Goal: Communication & Community: Answer question/provide support

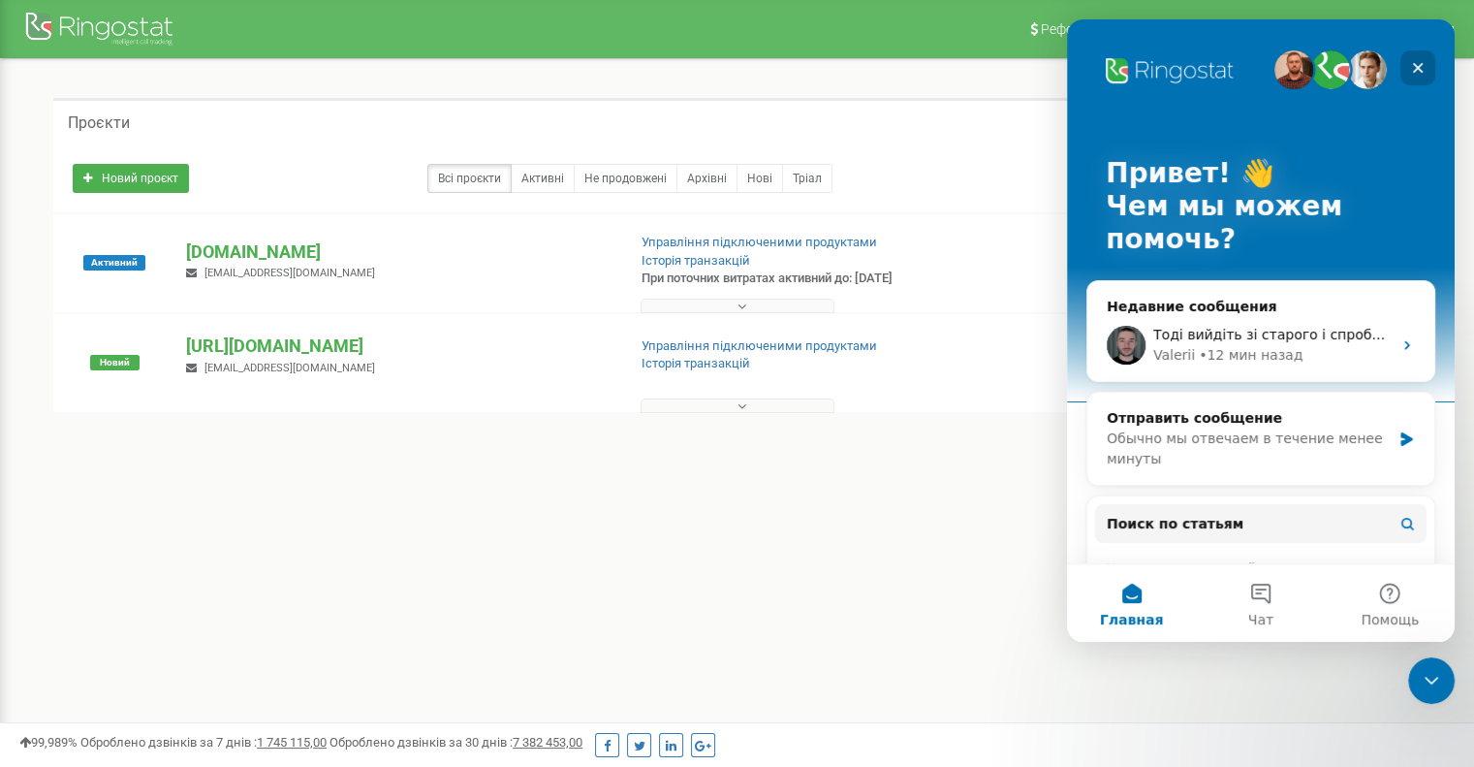
click at [1420, 73] on icon "Закрыть" at bounding box center [1418, 68] width 16 height 16
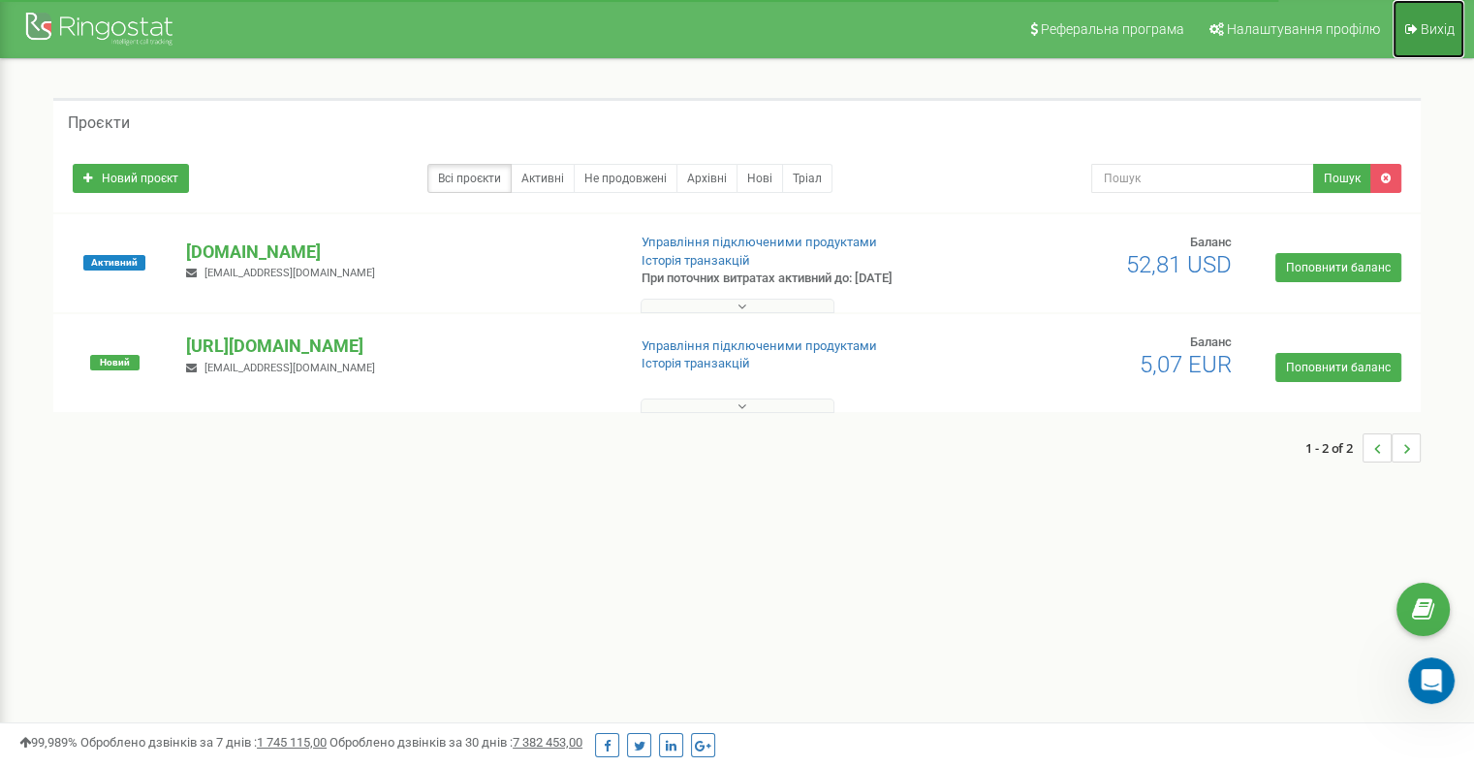
click at [1430, 22] on span "Вихід" at bounding box center [1438, 29] width 34 height 16
click at [1434, 676] on icon "Open Intercom Messenger" at bounding box center [1431, 680] width 22 height 25
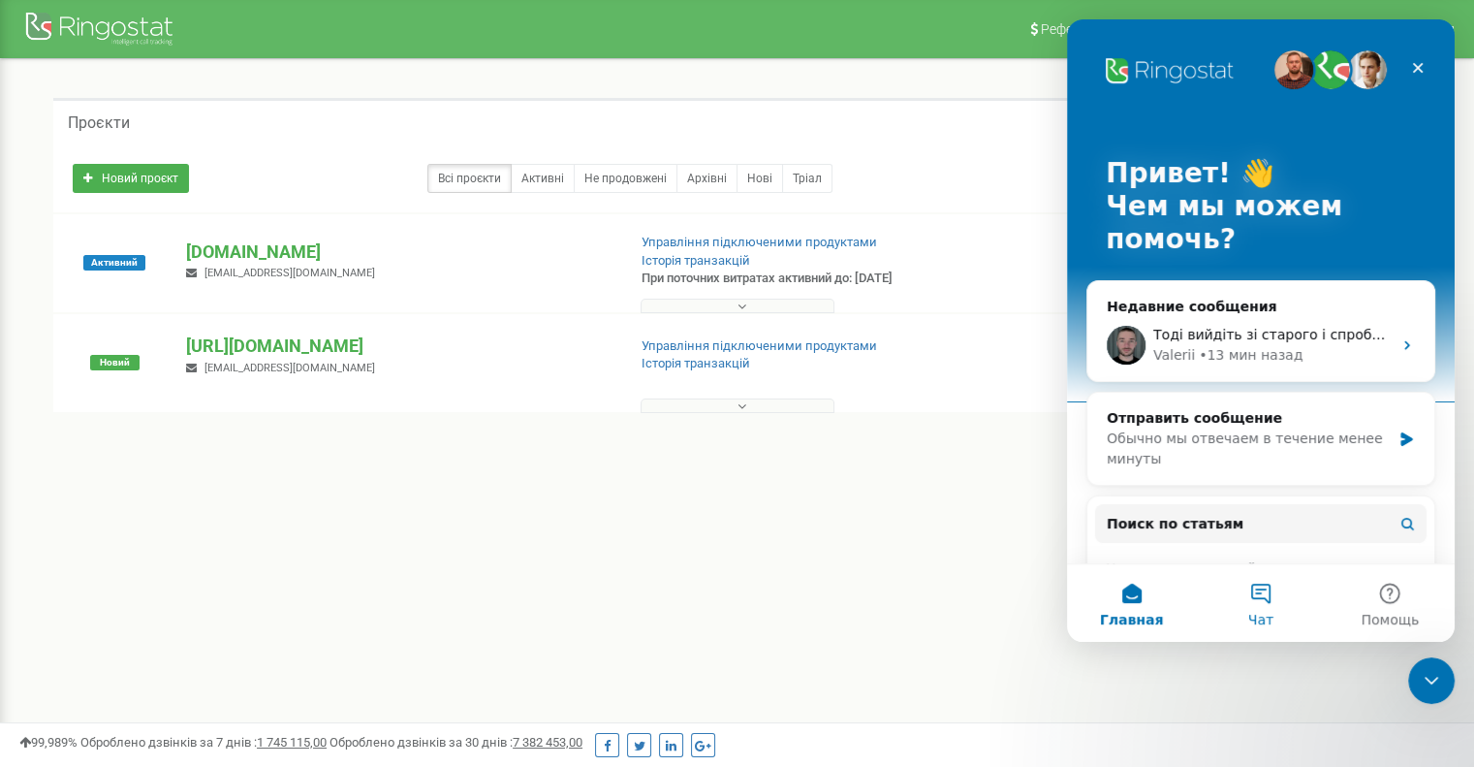
click at [1218, 576] on button "Чат" at bounding box center [1260, 603] width 129 height 78
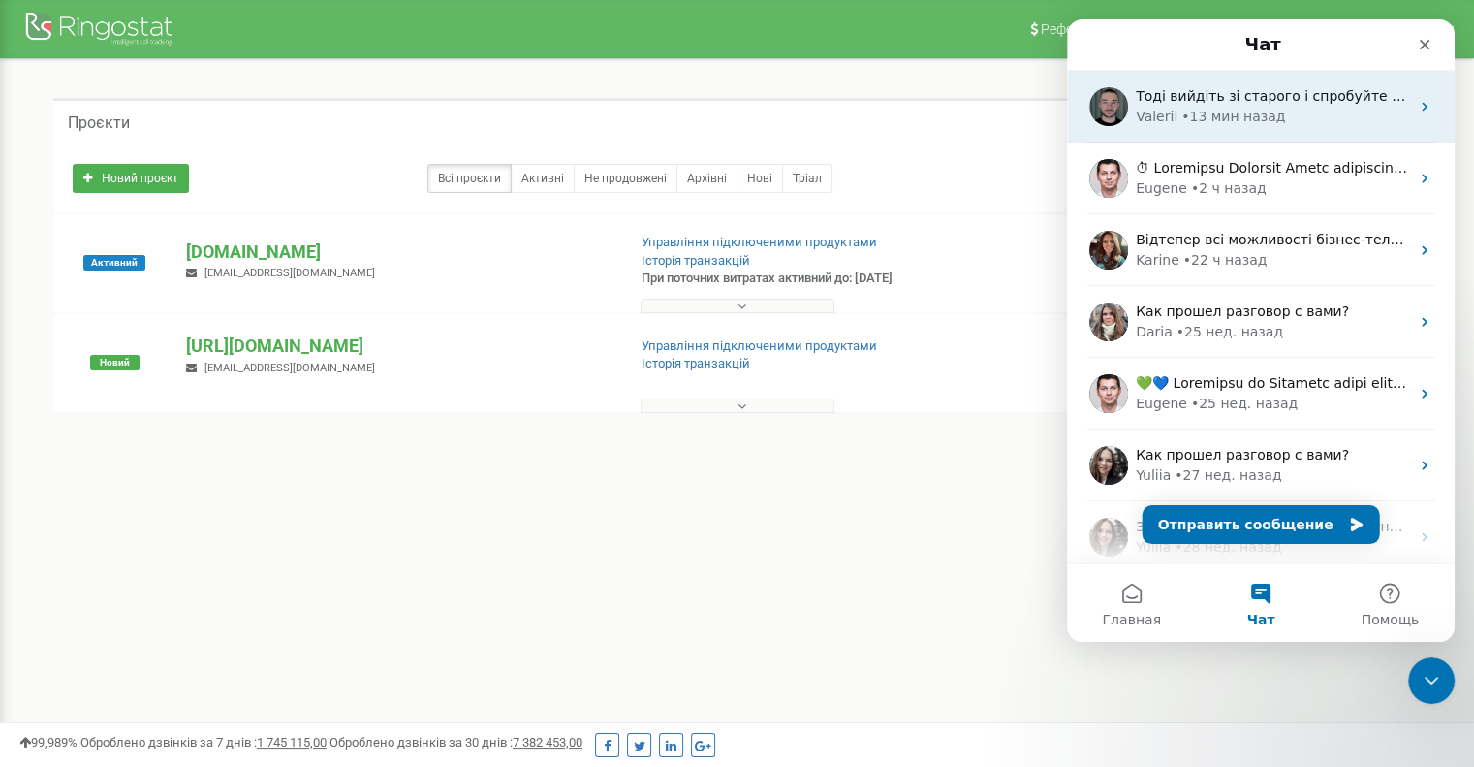
click at [1195, 115] on div "• 13 мин назад" at bounding box center [1233, 117] width 104 height 20
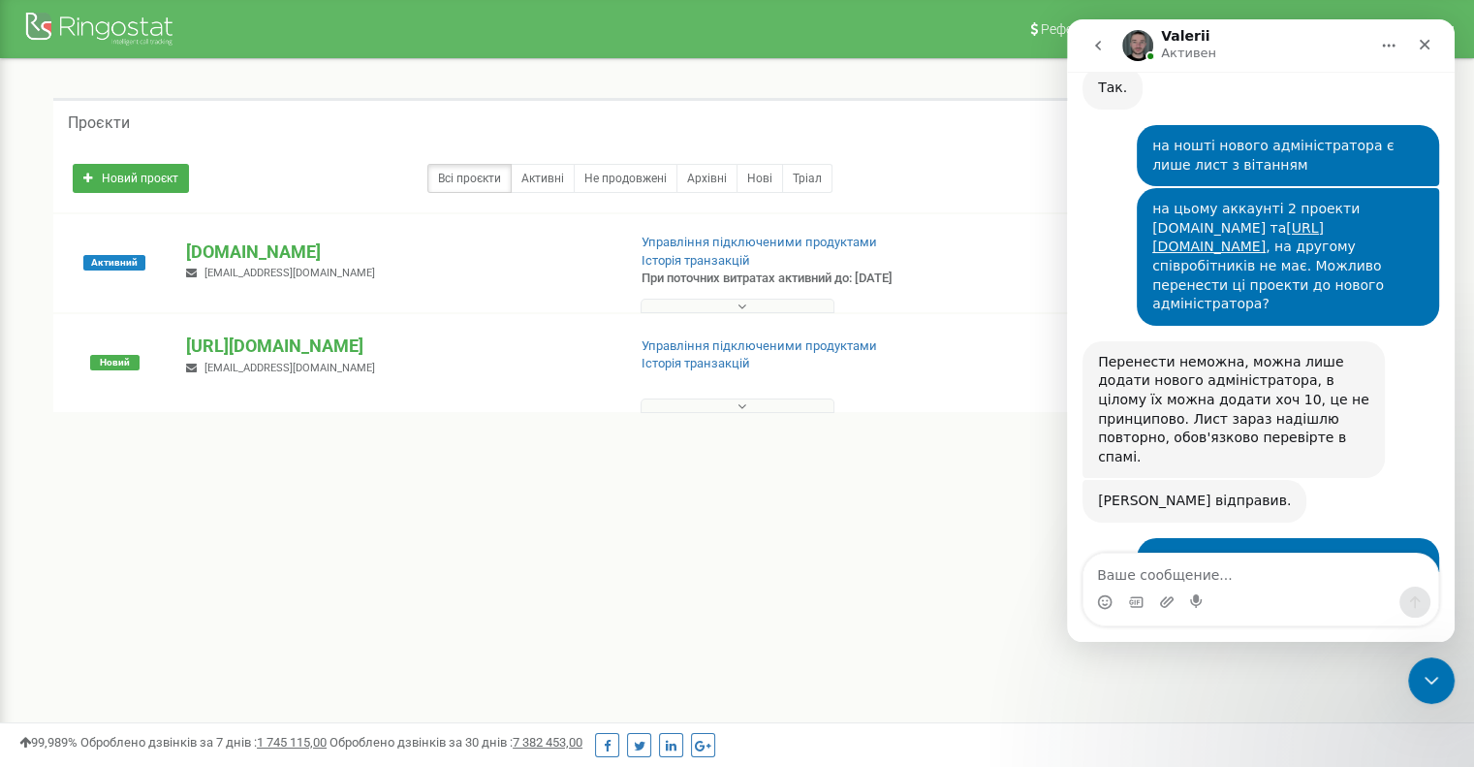
scroll to position [4217, 0]
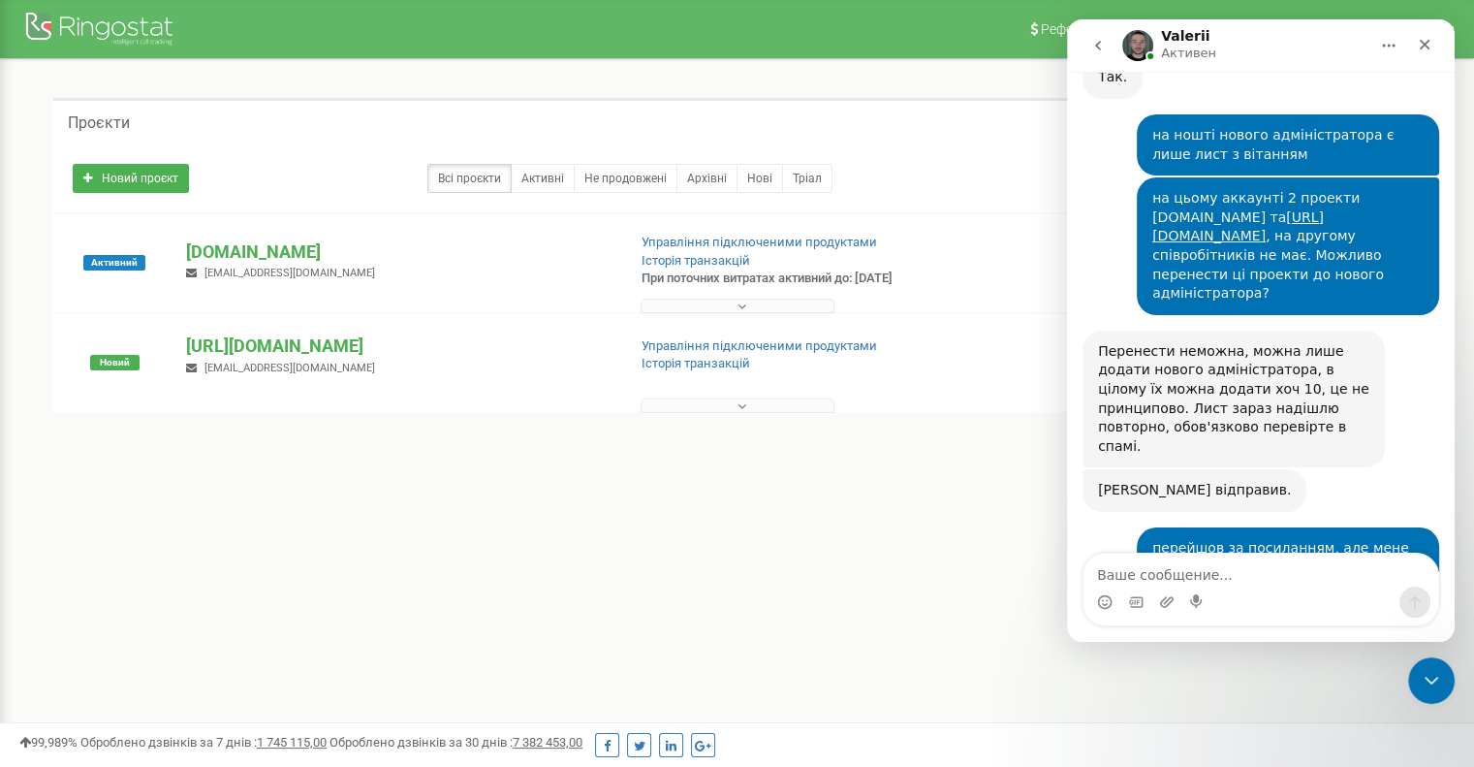
click at [1222, 561] on textarea "Ваше сообщение..." at bounding box center [1260, 569] width 355 height 33
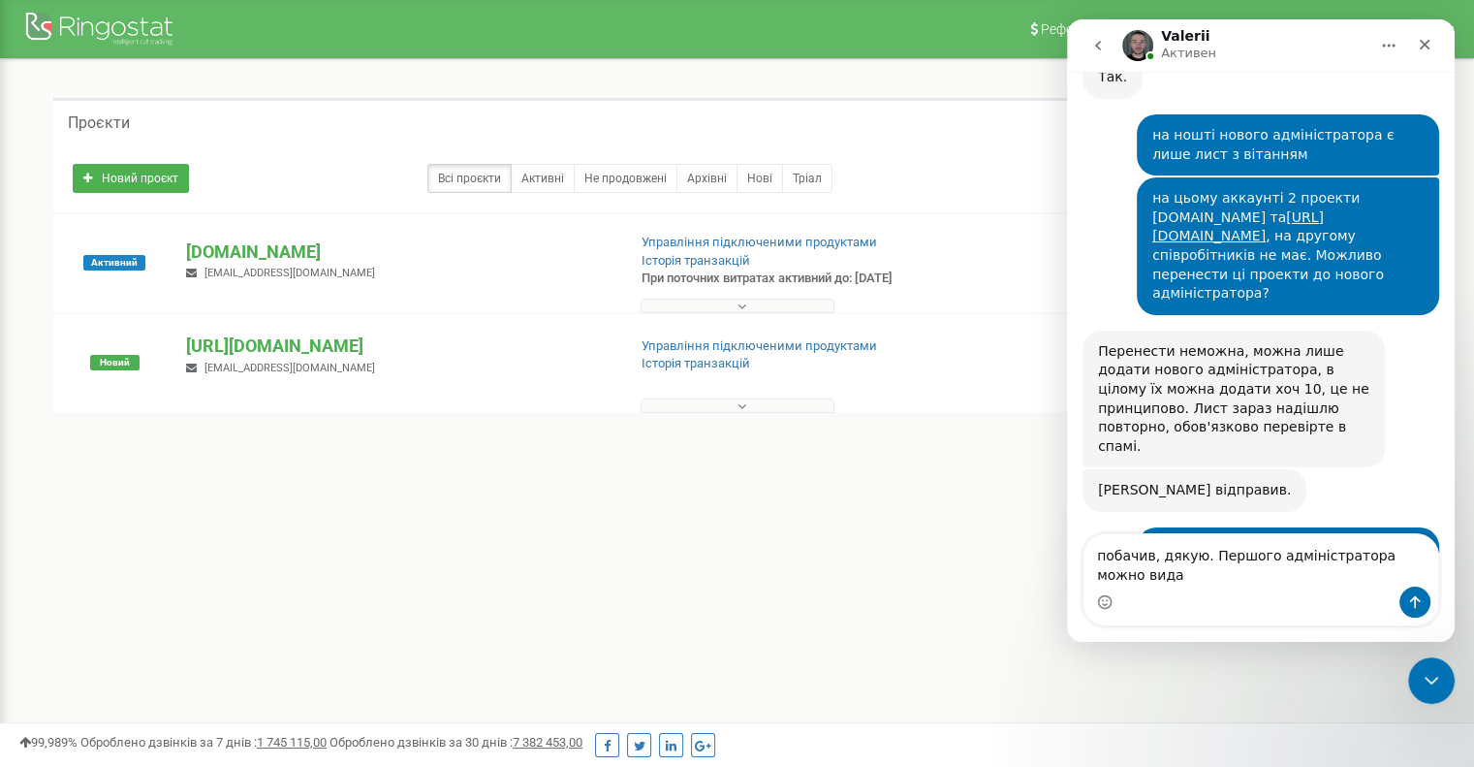
scroll to position [4237, 0]
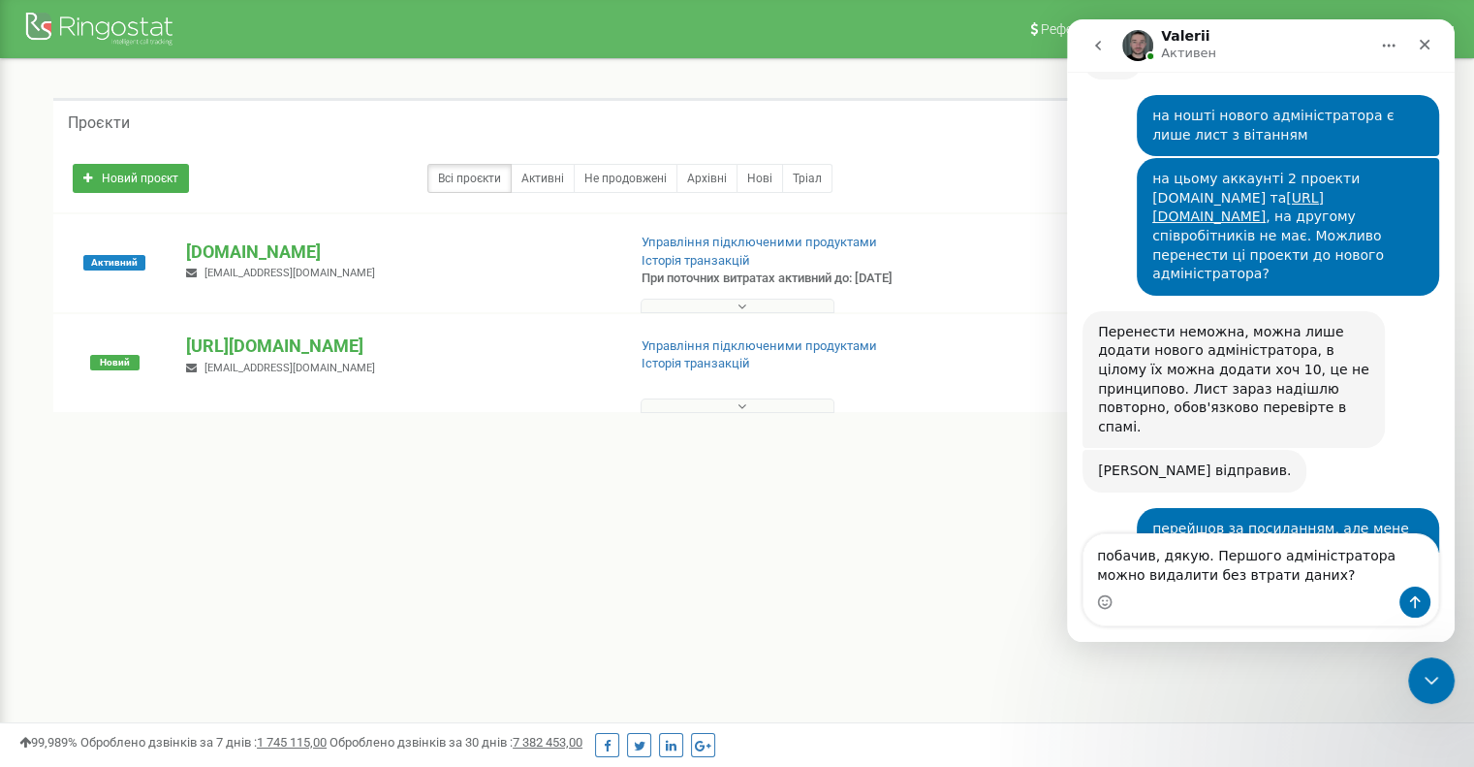
type textarea "побачив, дякую. Першого адміністратора можно видалити без втрати даних?"
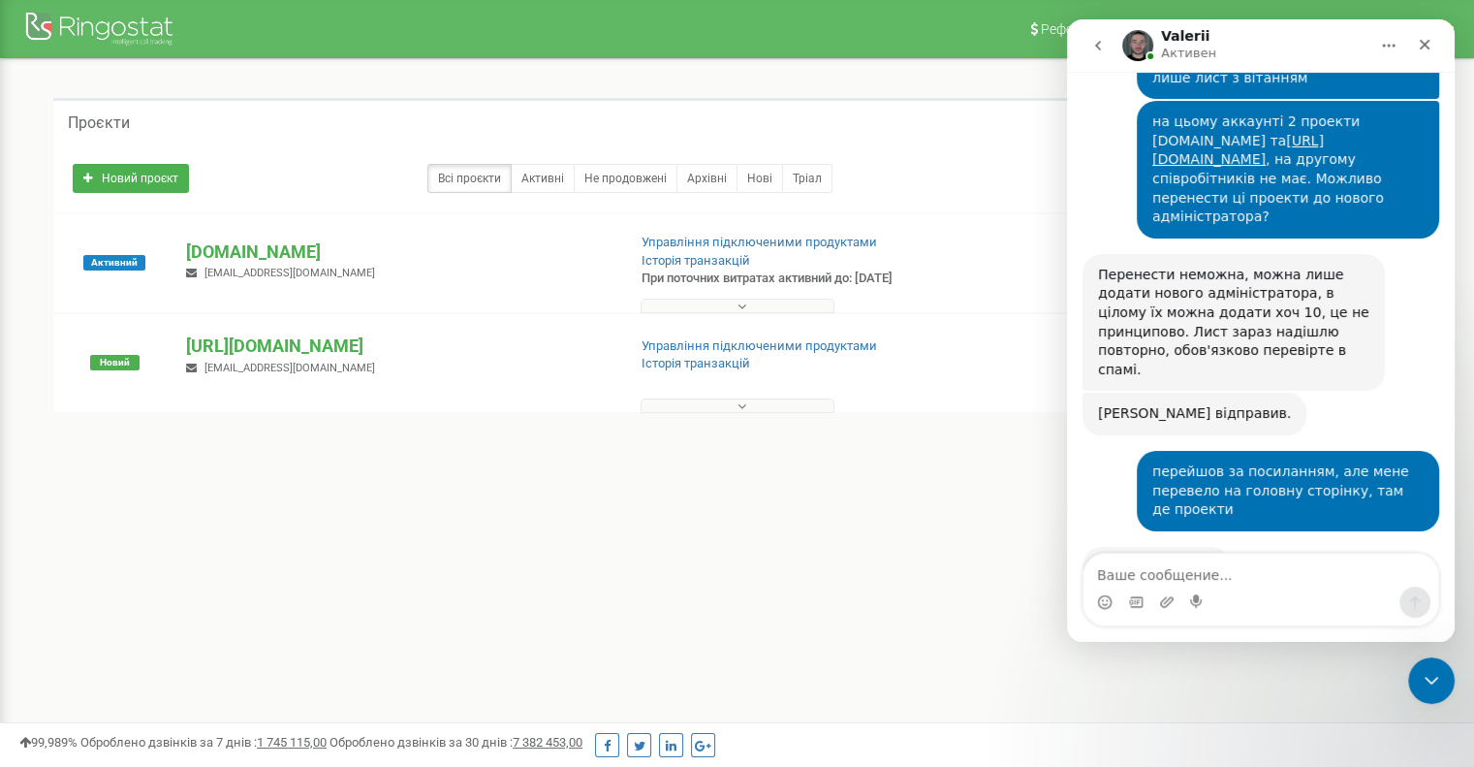
scroll to position [4295, 0]
click at [1425, 31] on div "Закрыть" at bounding box center [1424, 44] width 35 height 35
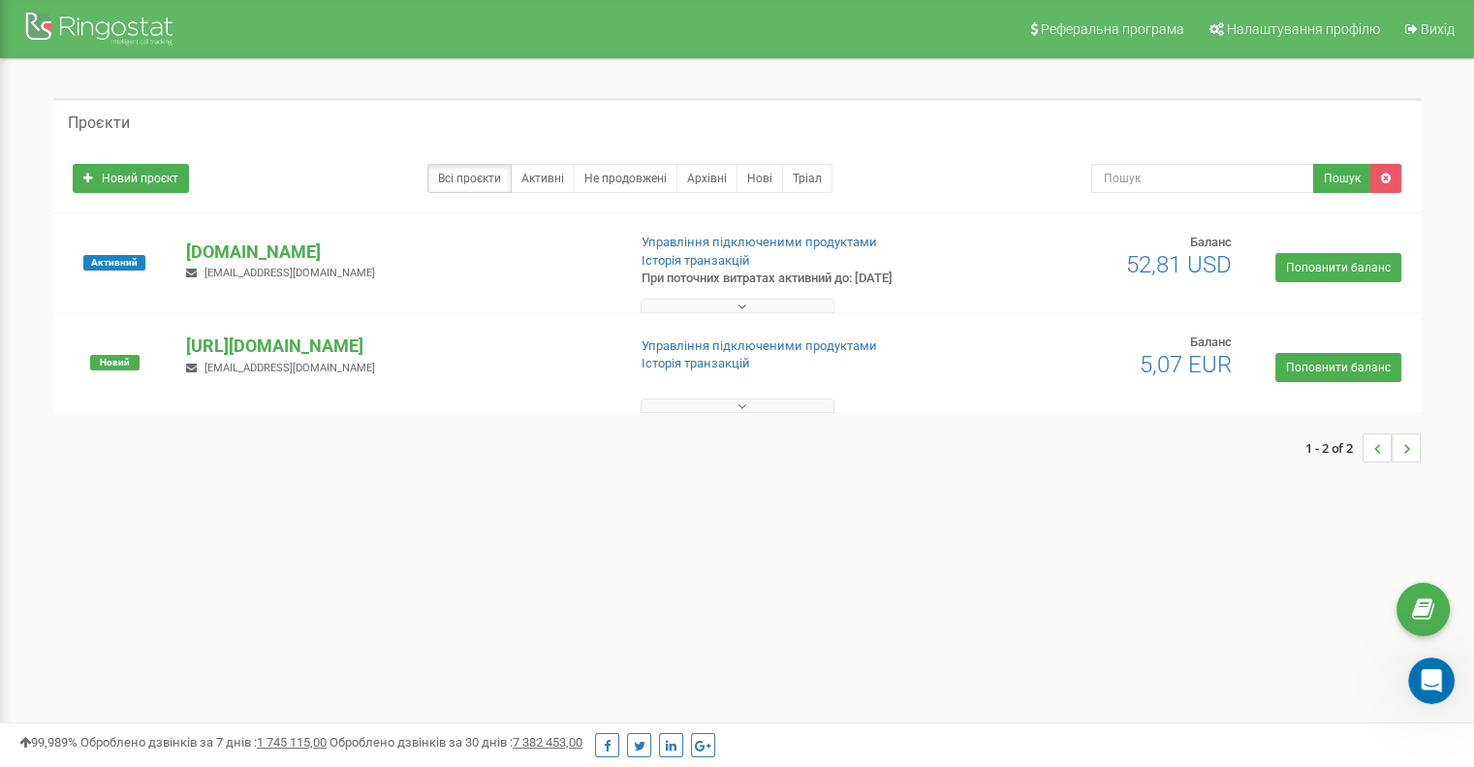
scroll to position [4369, 0]
click at [1287, 16] on link "Налаштування профілю" at bounding box center [1293, 29] width 193 height 58
